Goal: Information Seeking & Learning: Check status

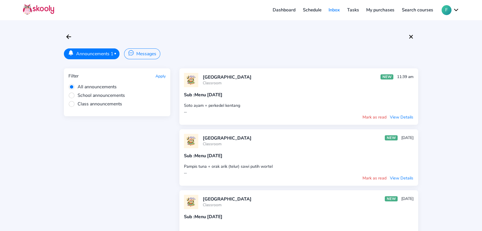
click at [282, 9] on link "Dashboard" at bounding box center [284, 9] width 30 height 9
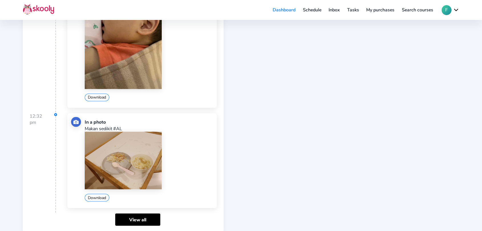
scroll to position [1003, 0]
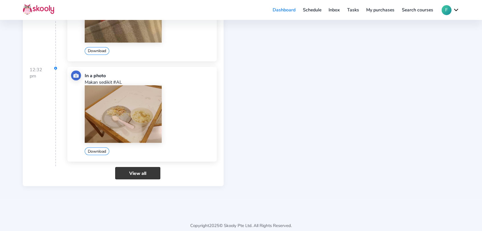
click at [136, 167] on link "View all" at bounding box center [137, 173] width 45 height 12
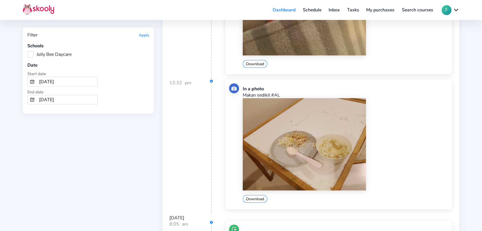
scroll to position [1488, 0]
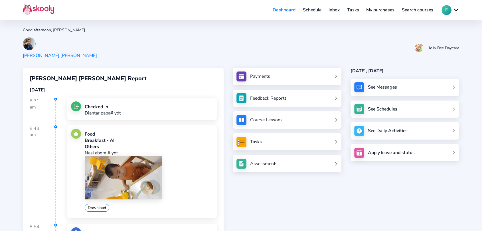
scroll to position [1003, 0]
